Goal: Task Accomplishment & Management: Use online tool/utility

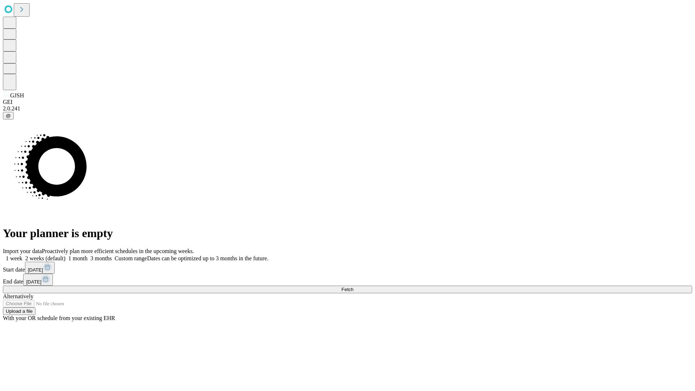
click at [353, 287] on span "Fetch" at bounding box center [348, 289] width 12 height 5
